Goal: Book appointment/travel/reservation

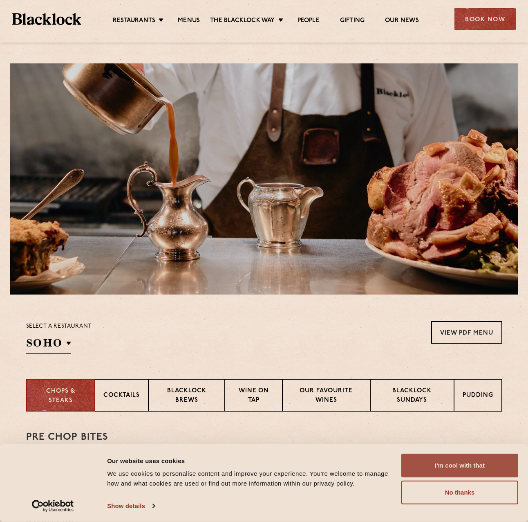
click at [435, 462] on button "I'm cool with that" at bounding box center [459, 465] width 117 height 24
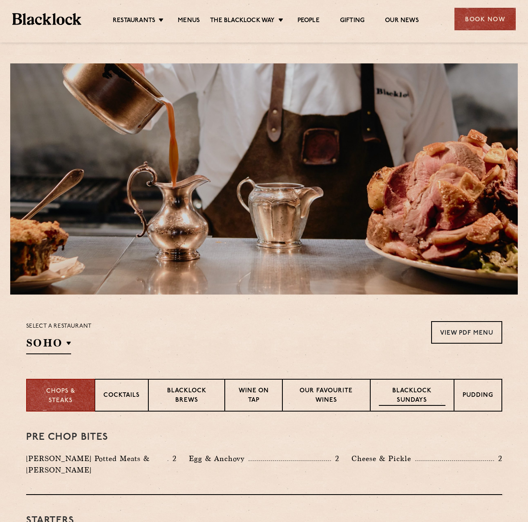
click at [417, 390] on p "Blacklock Sundays" at bounding box center [412, 395] width 66 height 19
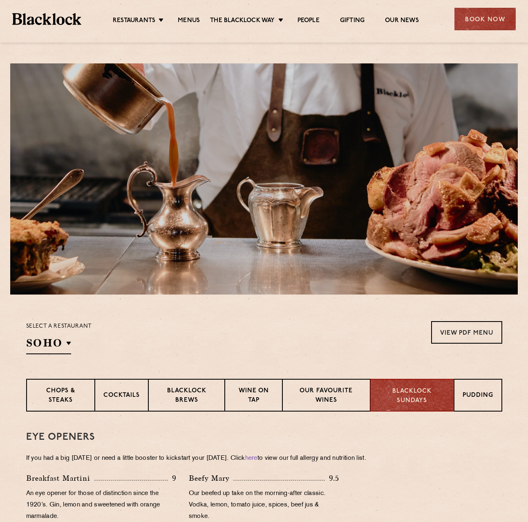
click at [439, 446] on div "Eye openers If you had a big Saturday or need a little booster to kickstart you…" at bounding box center [264, 476] width 476 height 130
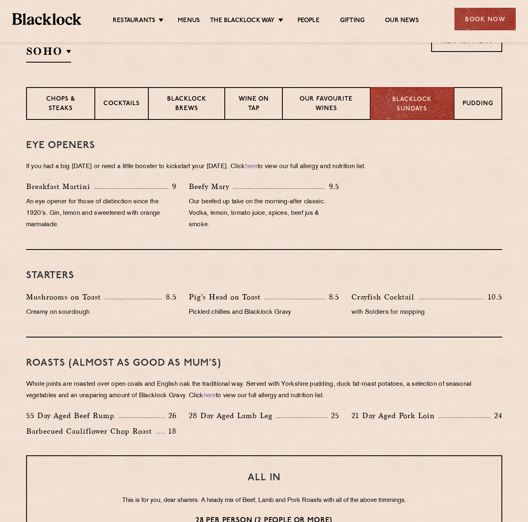
scroll to position [235, 0]
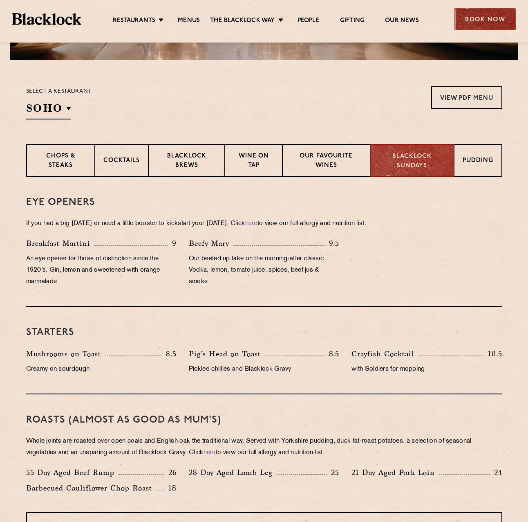
click at [507, 19] on div "Book Now" at bounding box center [485, 19] width 61 height 22
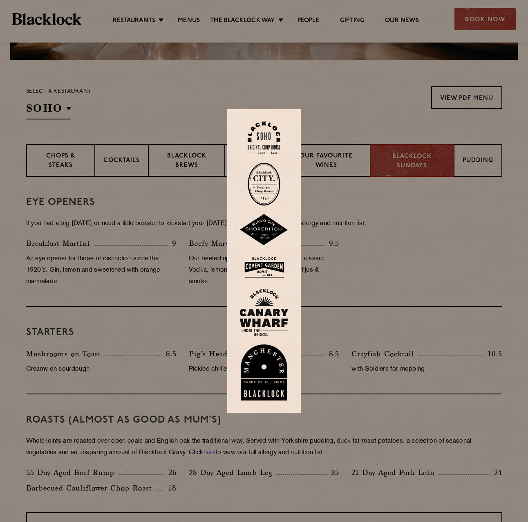
click at [262, 264] on img at bounding box center [264, 267] width 49 height 27
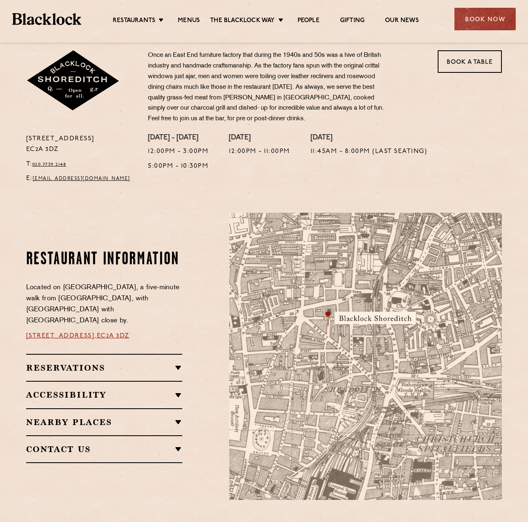
scroll to position [286, 0]
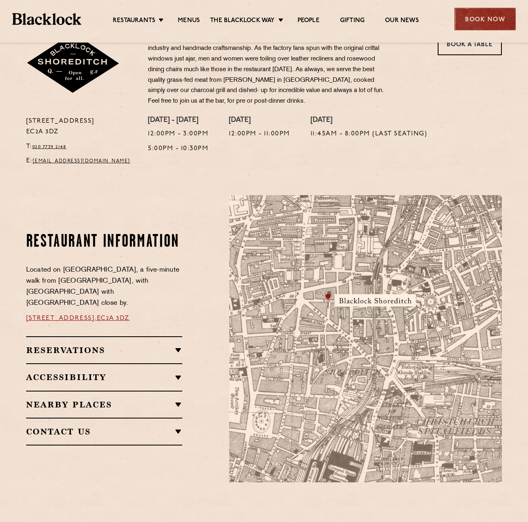
click at [464, 19] on div "Book Now" at bounding box center [485, 19] width 61 height 22
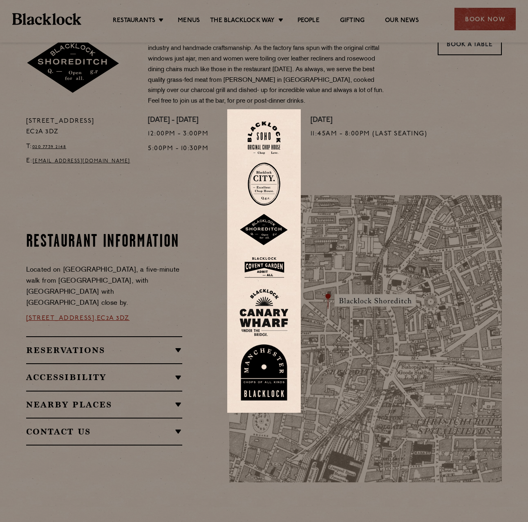
click at [264, 234] on img at bounding box center [264, 230] width 49 height 32
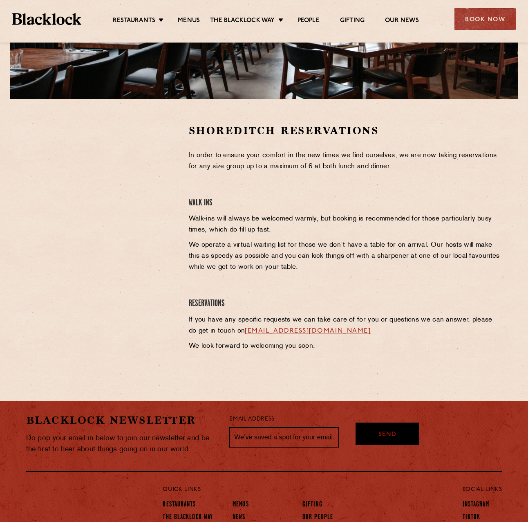
scroll to position [245, 0]
